Goal: Task Accomplishment & Management: Check status

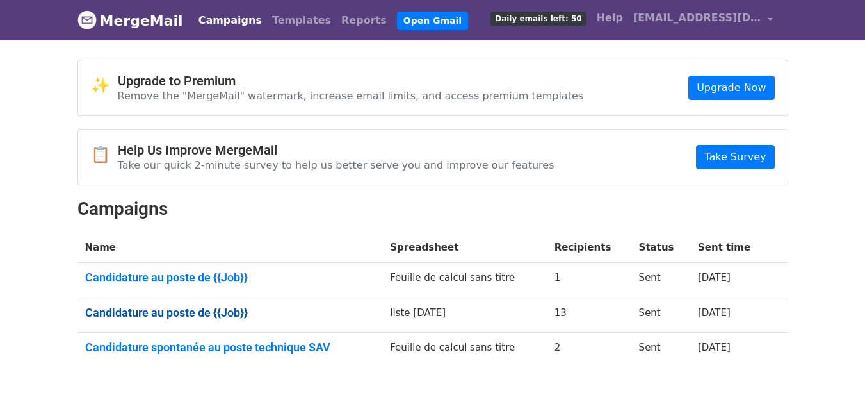
click at [222, 309] on link "Candidature au poste de {{Job}}" at bounding box center [230, 313] width 290 height 14
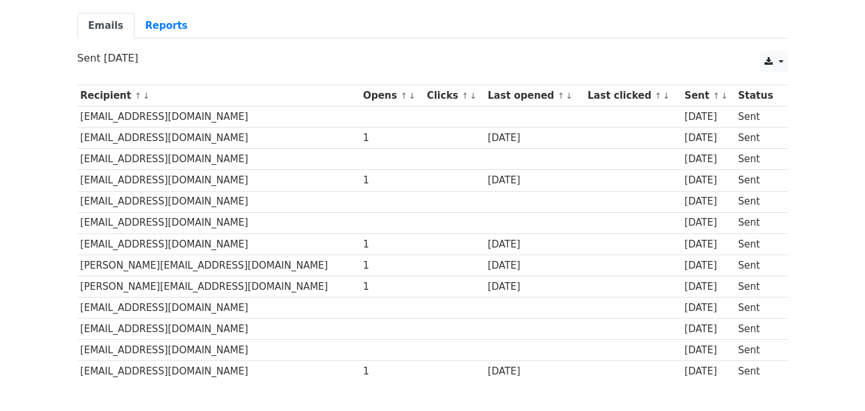
scroll to position [108, 0]
drag, startPoint x: 874, startPoint y: 129, endPoint x: 874, endPoint y: 199, distance: 69.8
click at [865, 199] on html "MergeMail Campaigns Templates Reports Open Gmail Daily emails left: 50 Help sgh…" at bounding box center [432, 193] width 865 height 602
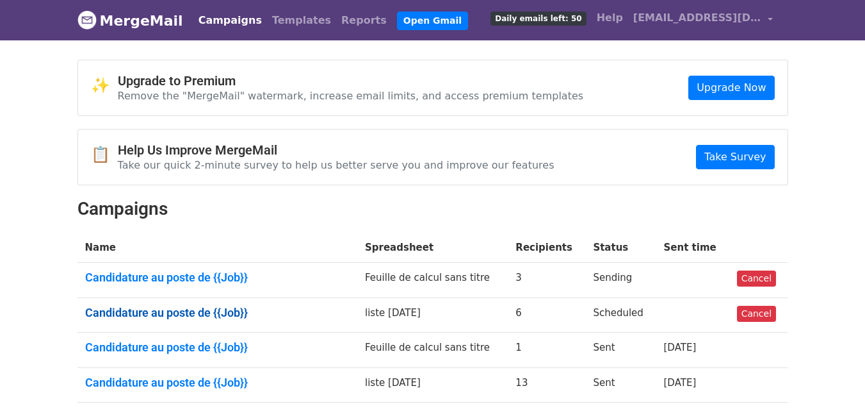
click at [229, 308] on link "Candidature au poste de {{Job}}" at bounding box center [217, 313] width 265 height 14
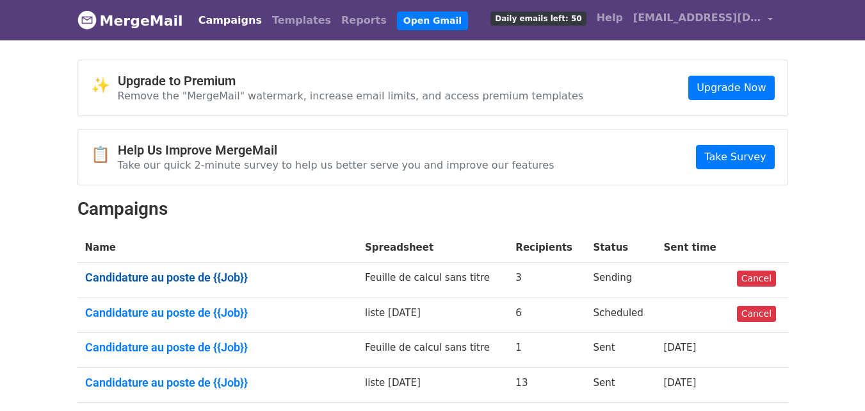
click at [186, 274] on link "Candidature au poste de {{Job}}" at bounding box center [217, 277] width 265 height 14
